Goal: Transaction & Acquisition: Purchase product/service

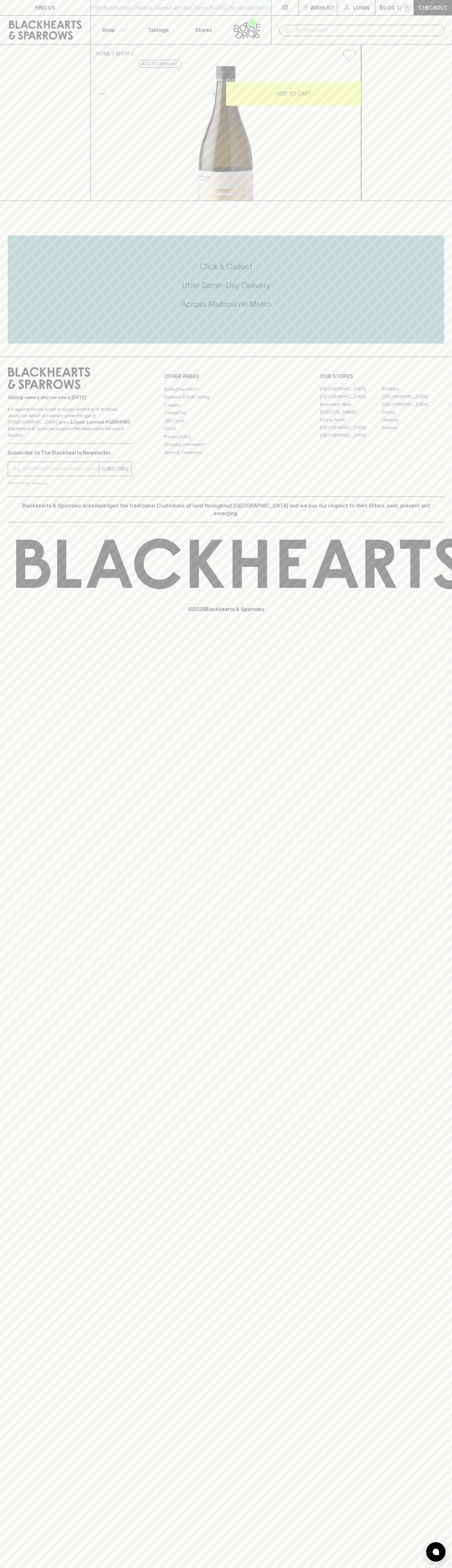
click at [291, 18] on div "​" at bounding box center [361, 30] width 181 height 29
click at [437, 1061] on div "FIND US | No Bad Bottles | Sibling Owned and Run Since 2006 | No Bad Bottles | …" at bounding box center [226, 784] width 452 height 1568
click at [324, 1567] on html "FIND US | No Bad Bottles | Sibling Owned and Run Since 2006 | No Bad Bottles | …" at bounding box center [226, 784] width 452 height 1568
click at [7, 57] on div "HOME SHOP Fervor Funka Riche Chardonnay 2022 $34.00 Add to wishlist 10% discoun…" at bounding box center [226, 122] width 452 height 156
